Goal: Task Accomplishment & Management: Manage account settings

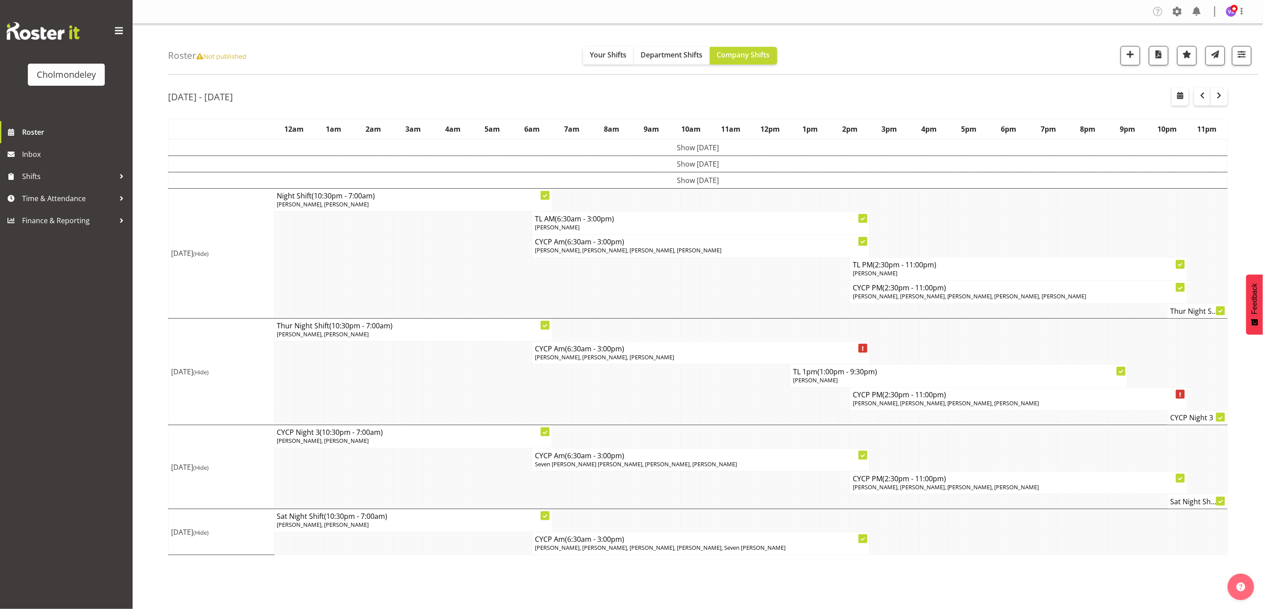
click at [740, 279] on td at bounding box center [736, 269] width 10 height 23
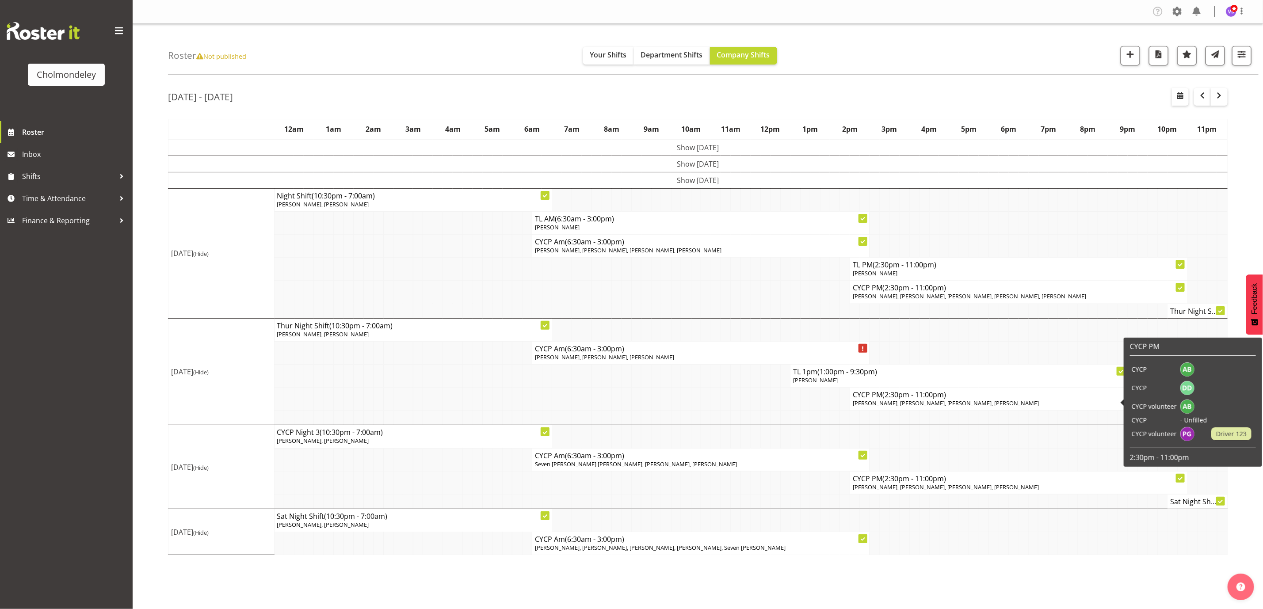
click at [1005, 405] on p "[PERSON_NAME], [PERSON_NAME], [PERSON_NAME], [PERSON_NAME]" at bounding box center [1019, 403] width 332 height 8
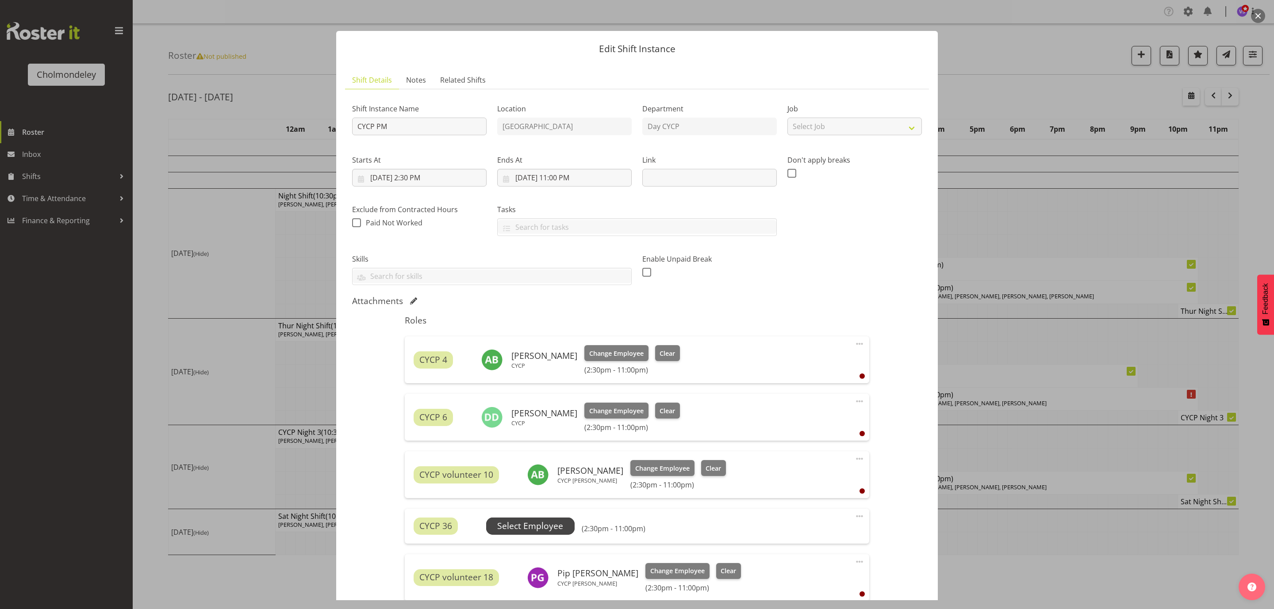
click at [556, 528] on span "Select Employee" at bounding box center [530, 526] width 66 height 13
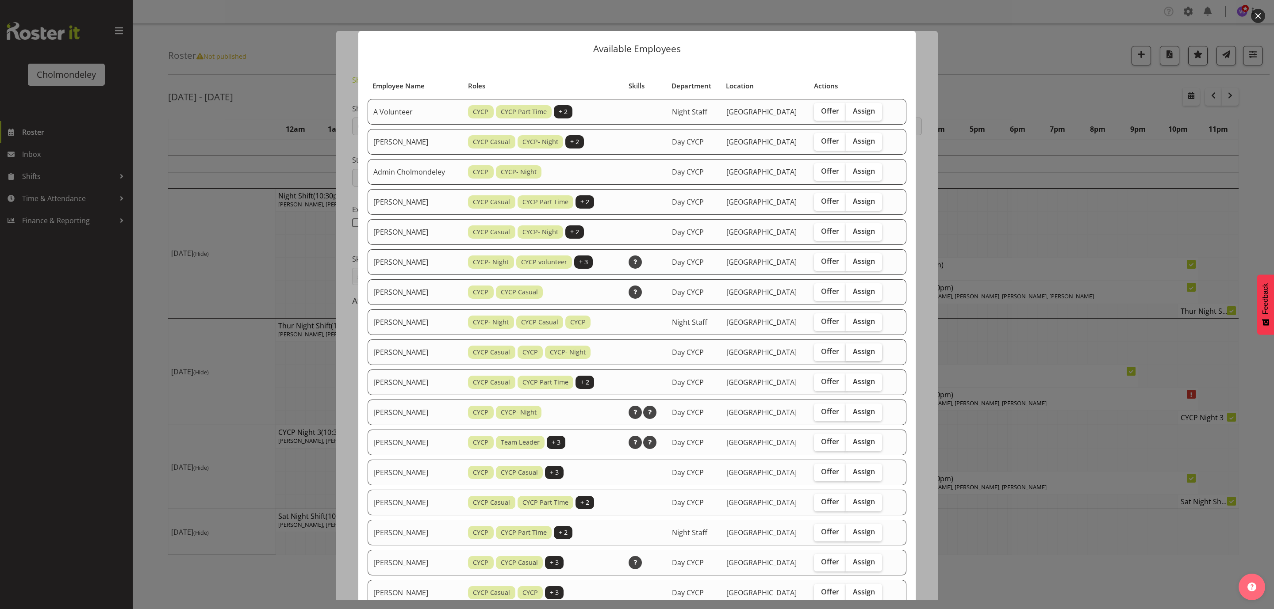
click at [858, 356] on label "Assign" at bounding box center [863, 353] width 36 height 18
click at [851, 355] on input "Assign" at bounding box center [848, 352] width 6 height 6
checkbox input "true"
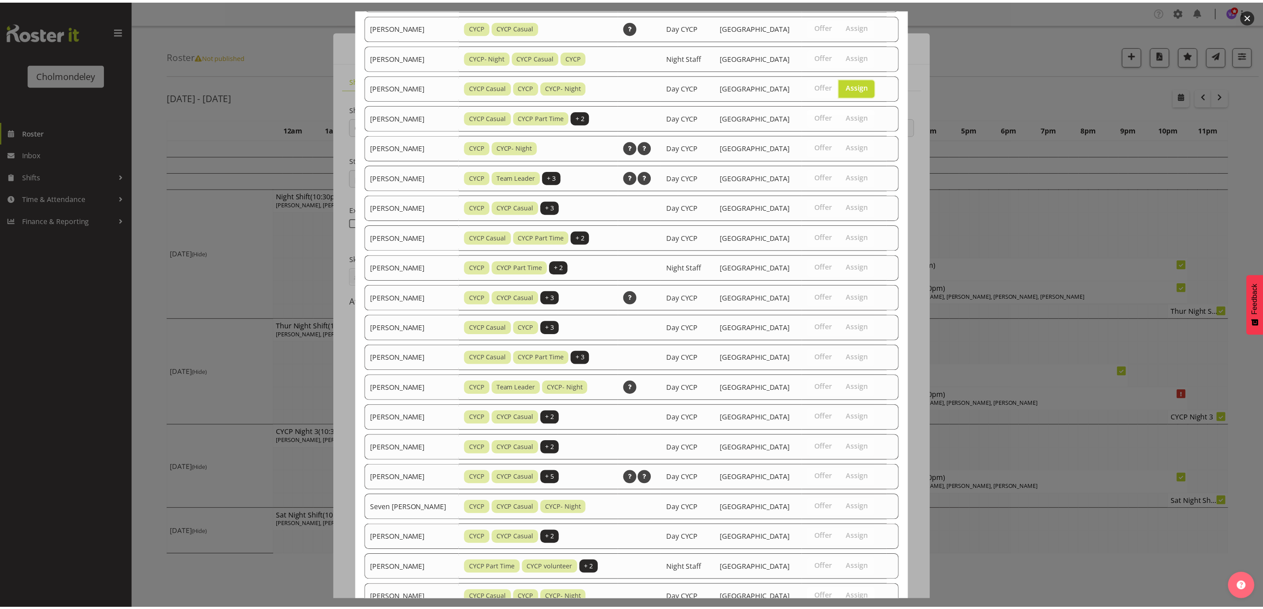
scroll to position [329, 0]
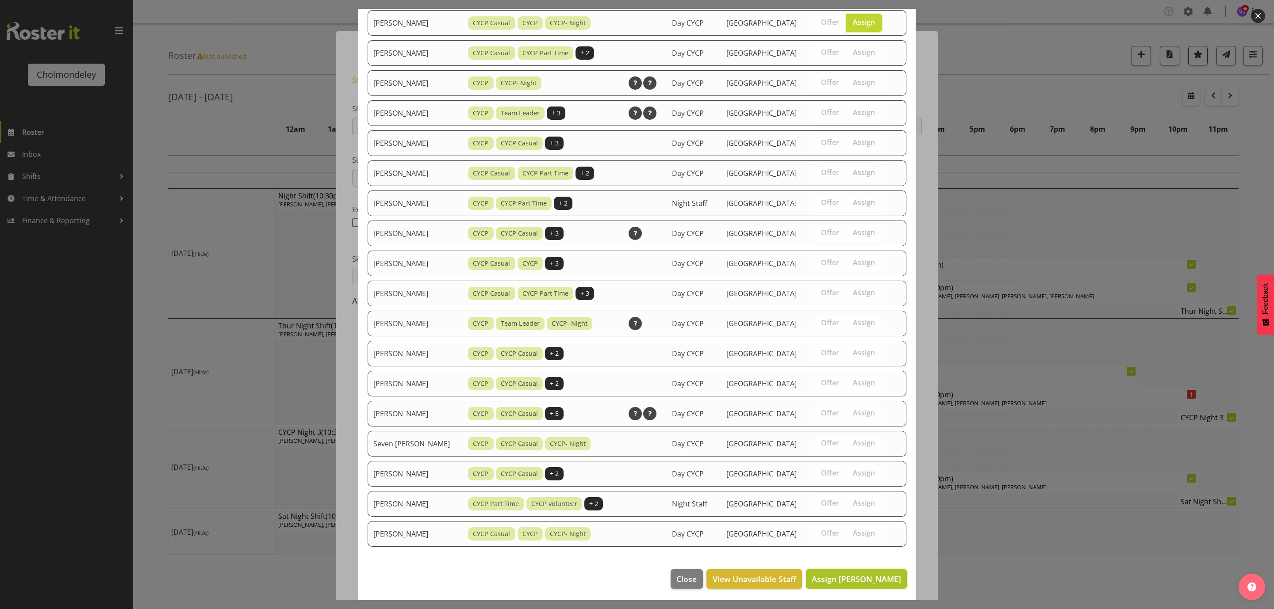
click at [852, 582] on span "Assign [PERSON_NAME]" at bounding box center [855, 579] width 89 height 11
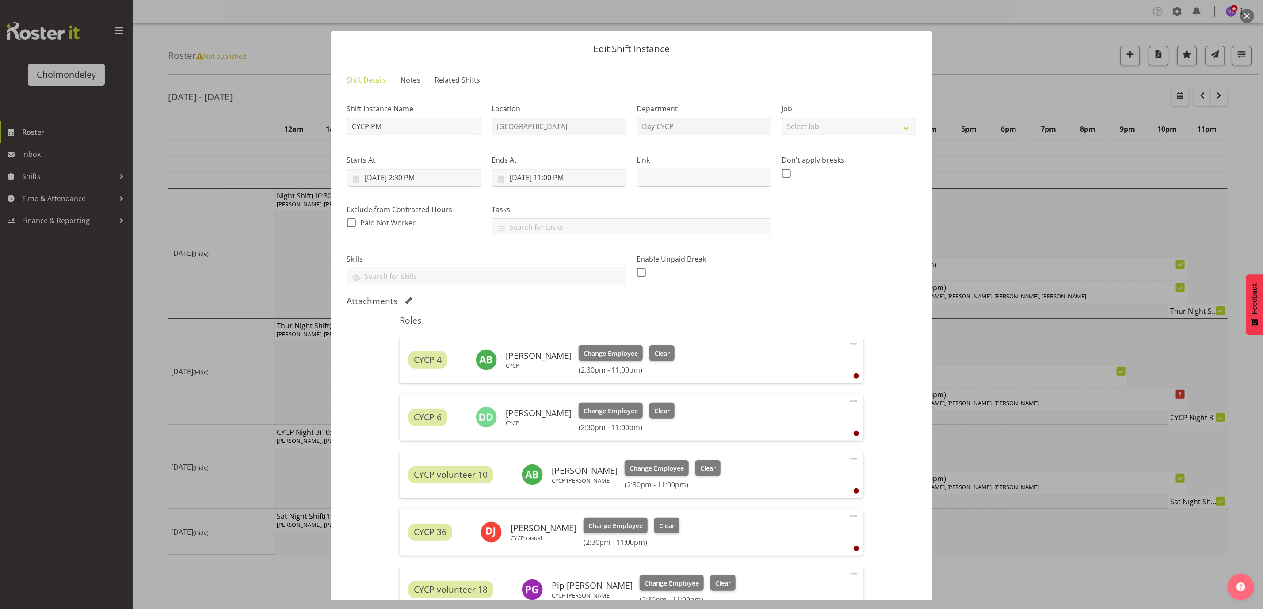
scroll to position [133, 0]
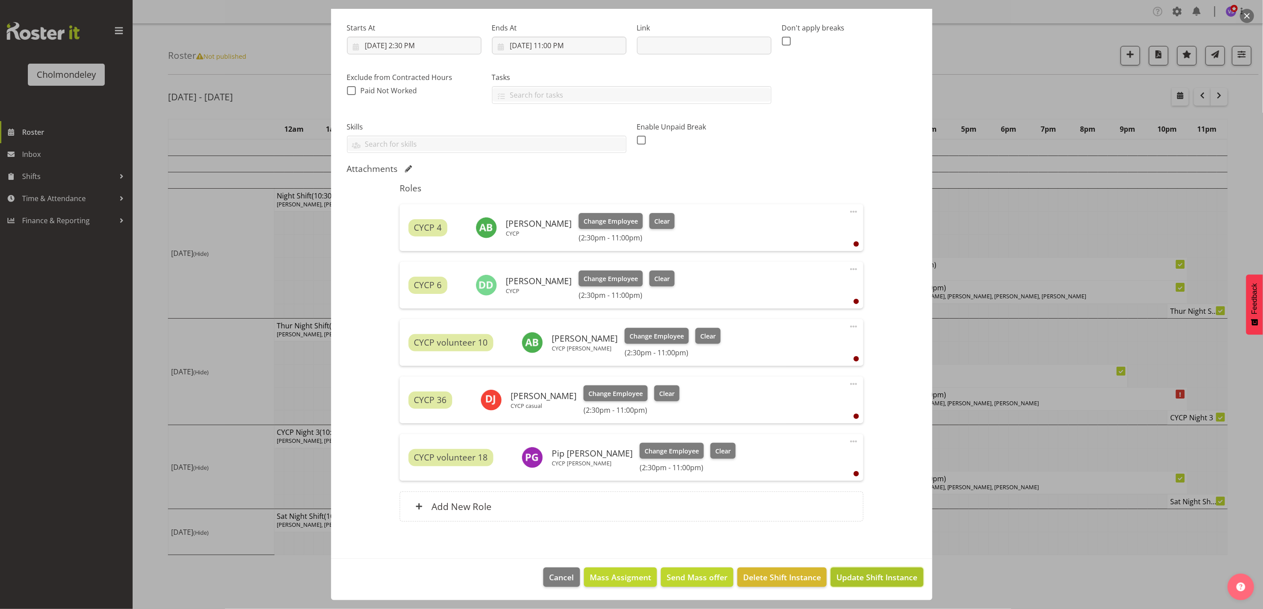
click at [870, 584] on button "Update Shift Instance" at bounding box center [877, 577] width 92 height 19
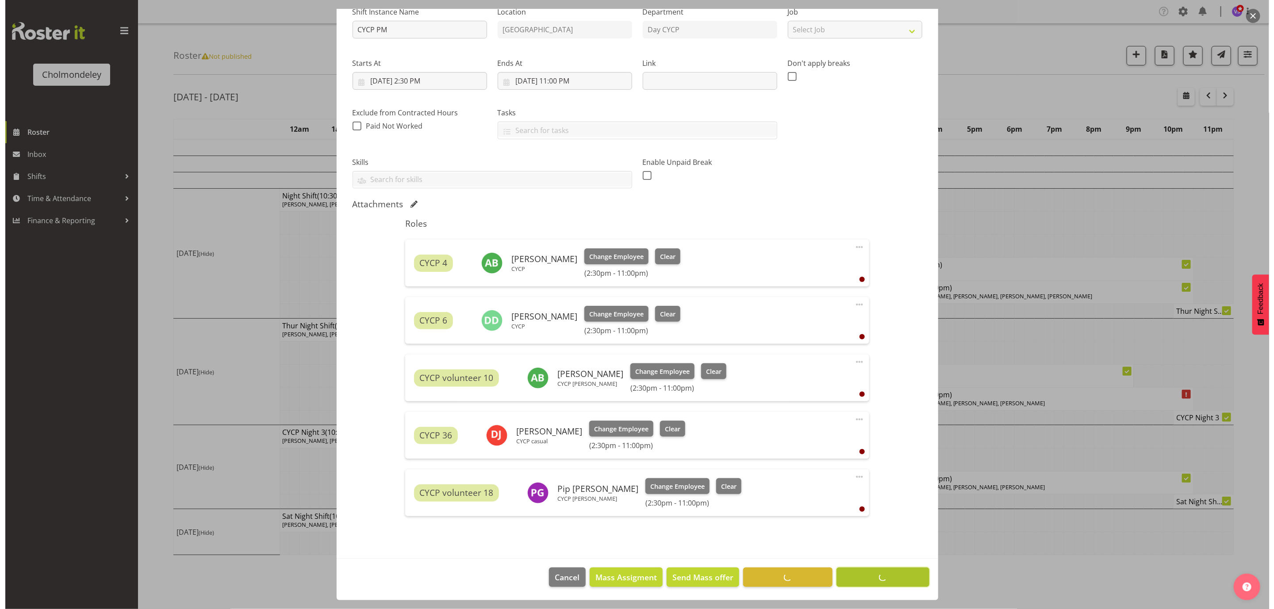
scroll to position [98, 0]
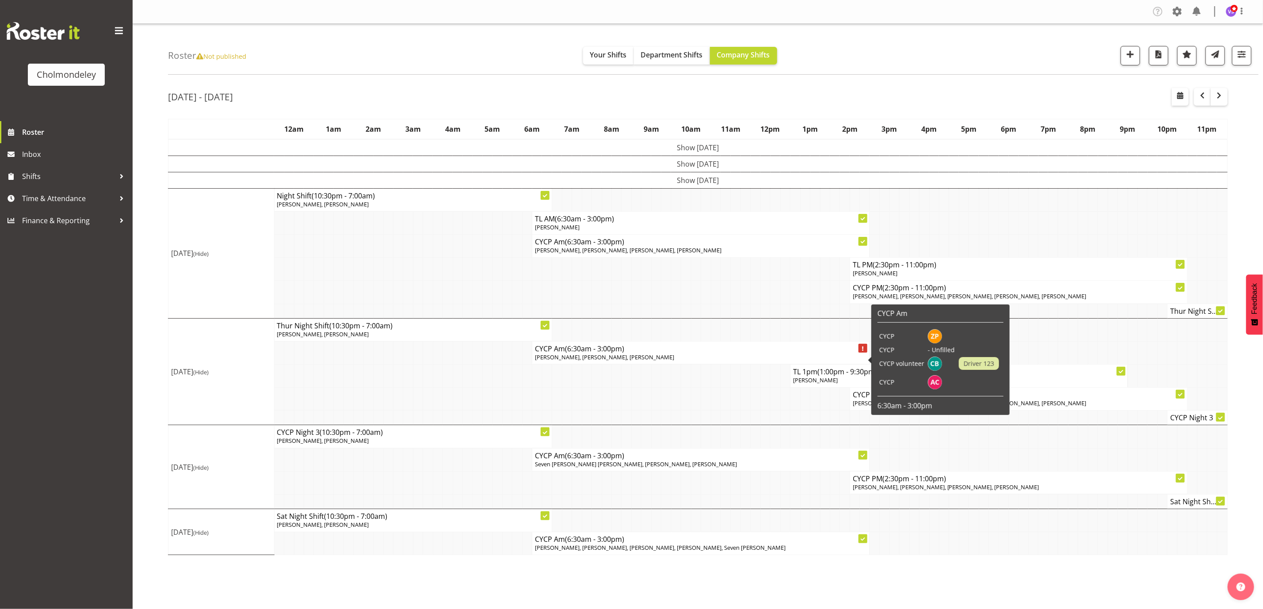
click at [625, 359] on span "[PERSON_NAME], [PERSON_NAME], [PERSON_NAME]" at bounding box center [604, 357] width 139 height 8
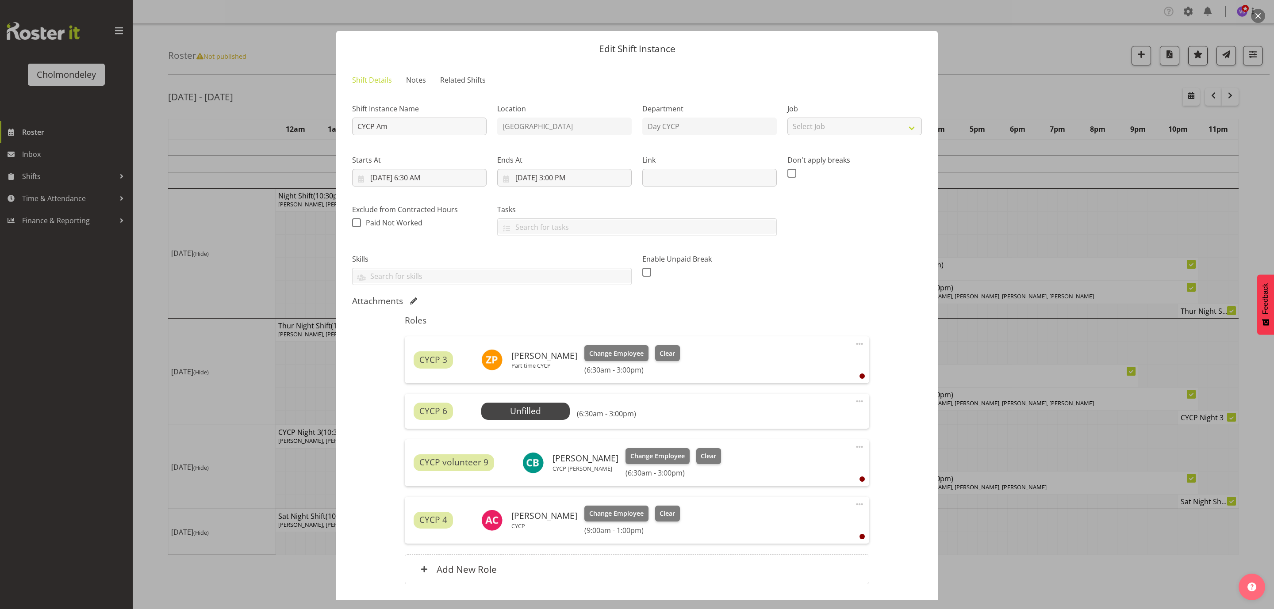
click at [568, 407] on div "CYCP 6 Unfilled Select Employee (6:30am - 3:00pm)" at bounding box center [636, 411] width 446 height 17
click at [551, 412] on span "Select Employee" at bounding box center [525, 411] width 66 height 13
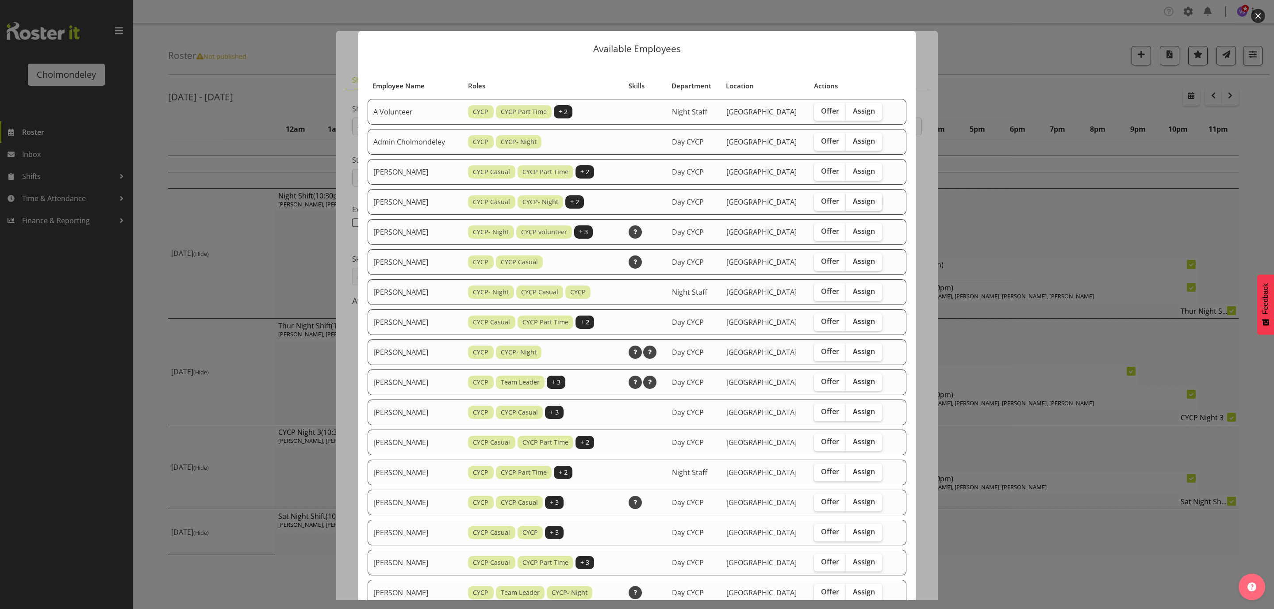
click at [860, 200] on span "Assign" at bounding box center [864, 201] width 22 height 9
click at [851, 200] on input "Assign" at bounding box center [848, 202] width 6 height 6
checkbox input "true"
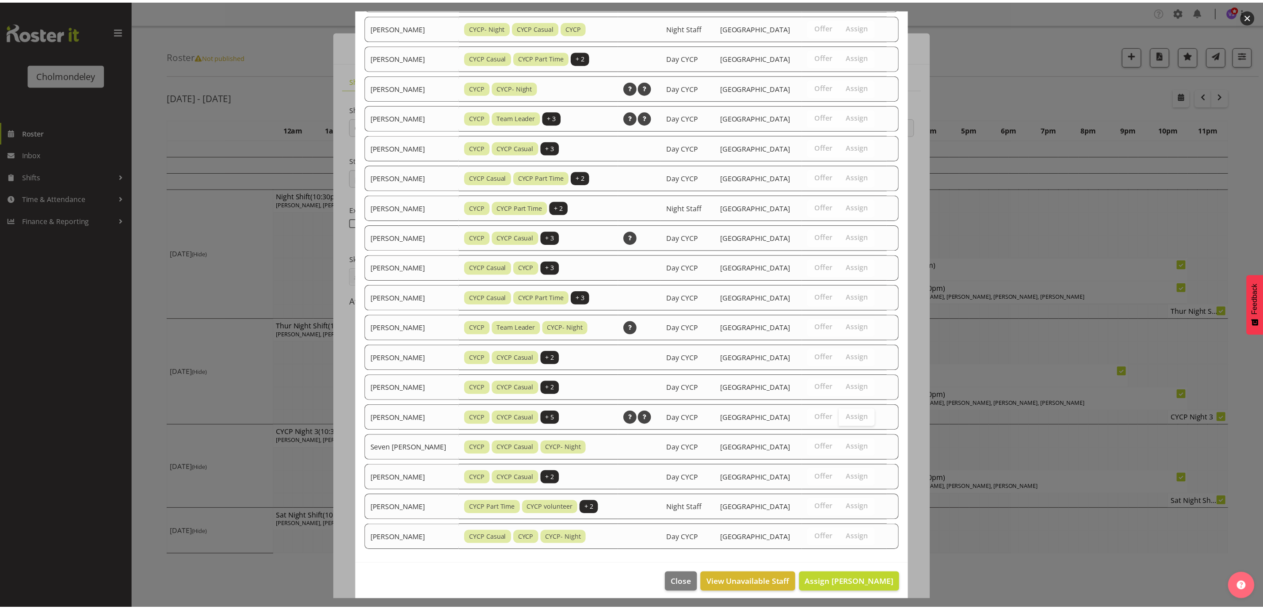
scroll to position [270, 0]
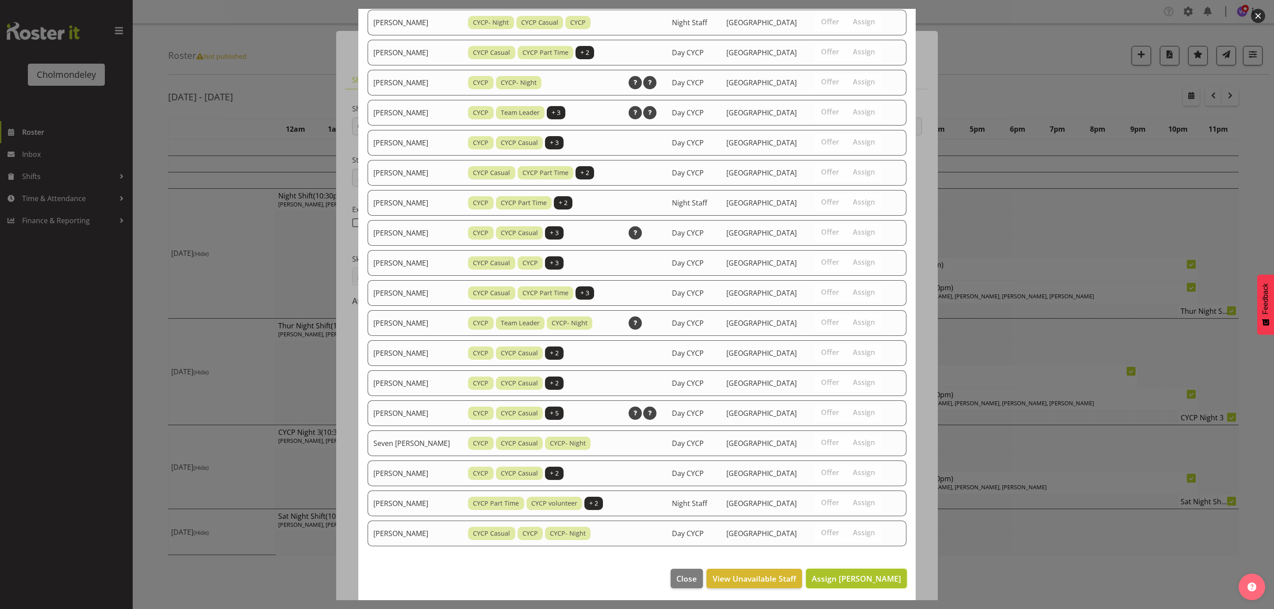
click at [870, 576] on span "Assign [PERSON_NAME]" at bounding box center [855, 579] width 89 height 11
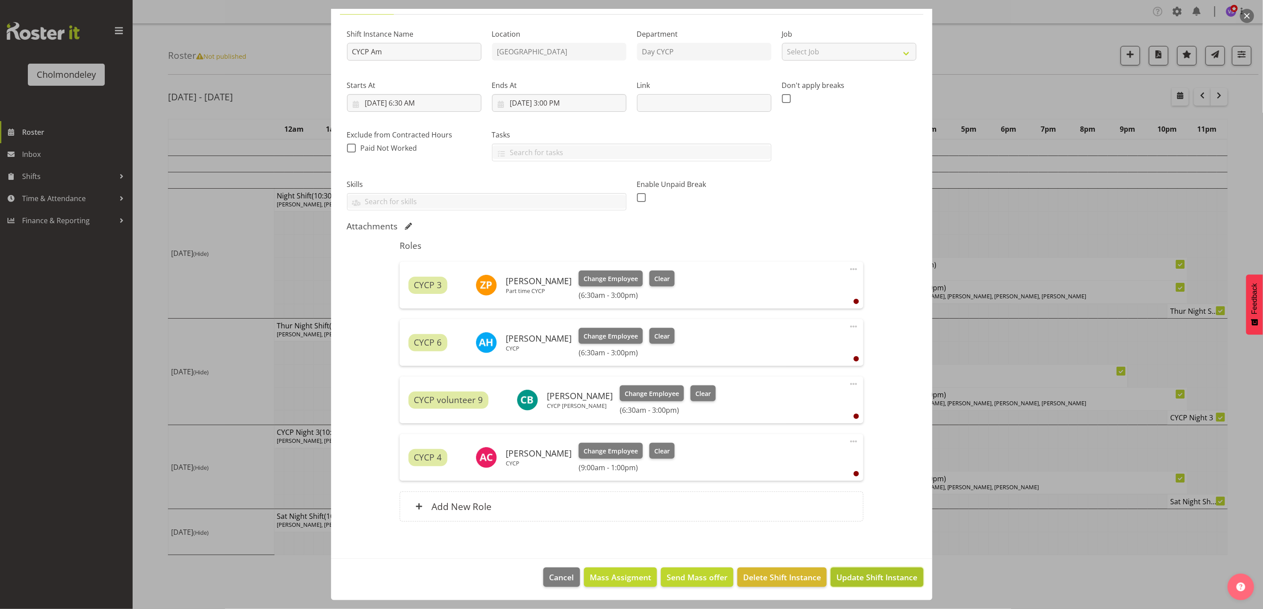
click at [888, 582] on span "Update Shift Instance" at bounding box center [877, 577] width 81 height 11
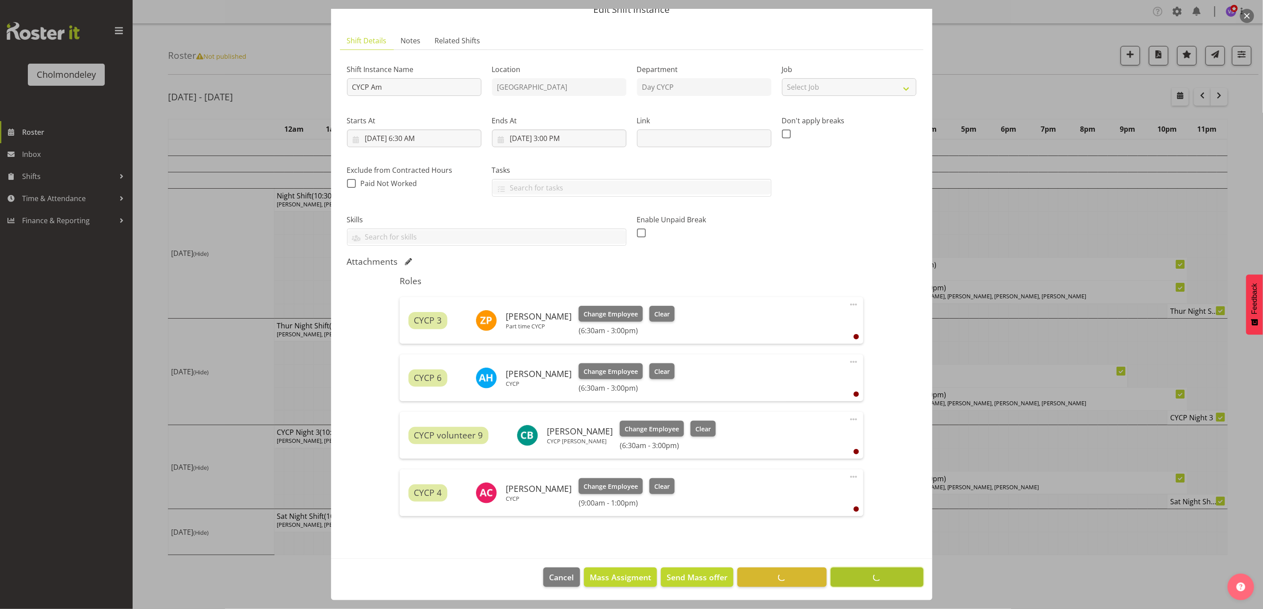
scroll to position [40, 0]
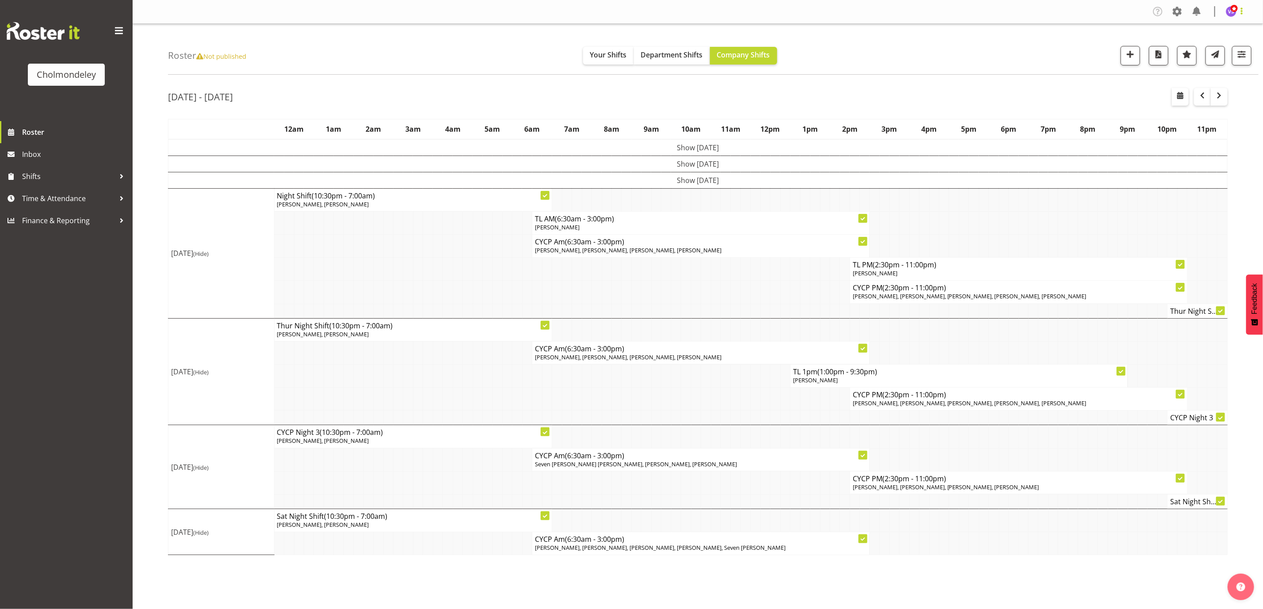
click at [1245, 14] on span at bounding box center [1242, 11] width 11 height 11
click at [1206, 46] on link "Log Out" at bounding box center [1205, 46] width 85 height 16
